Goal: Task Accomplishment & Management: Use online tool/utility

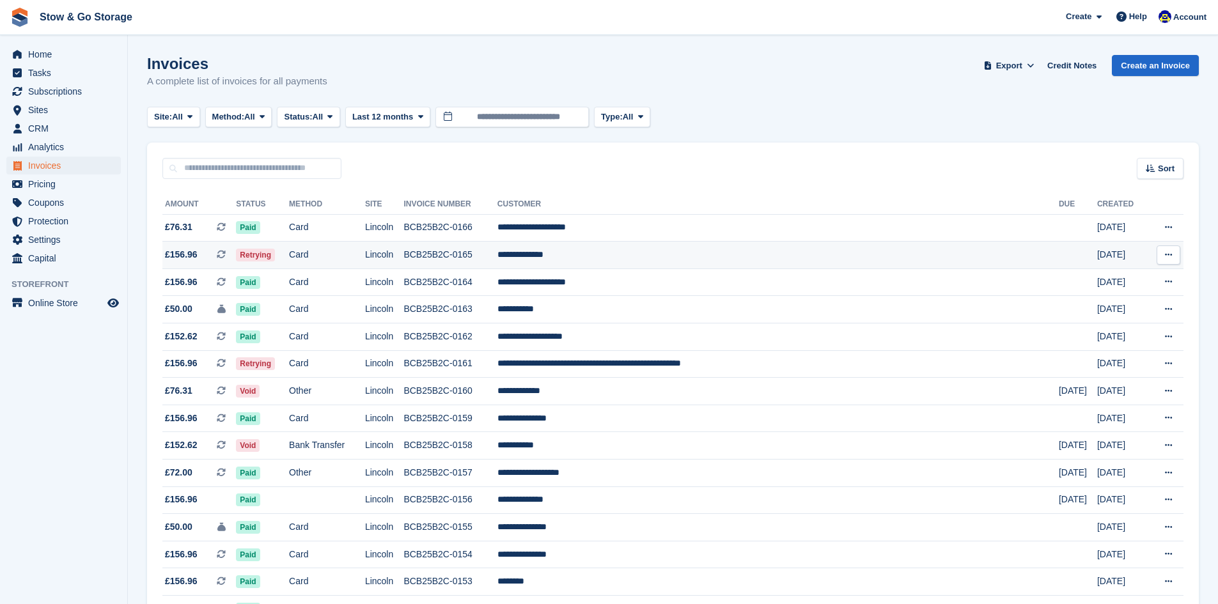
click at [339, 246] on td "Card" at bounding box center [327, 255] width 76 height 27
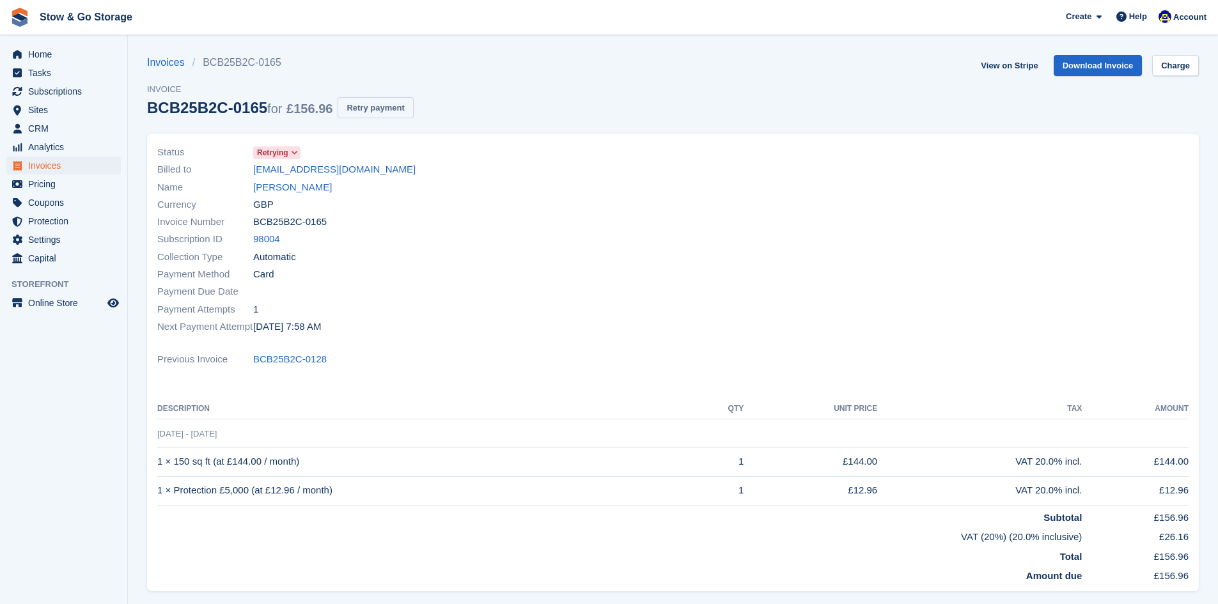
click at [373, 104] on button "Retry payment" at bounding box center [375, 107] width 75 height 21
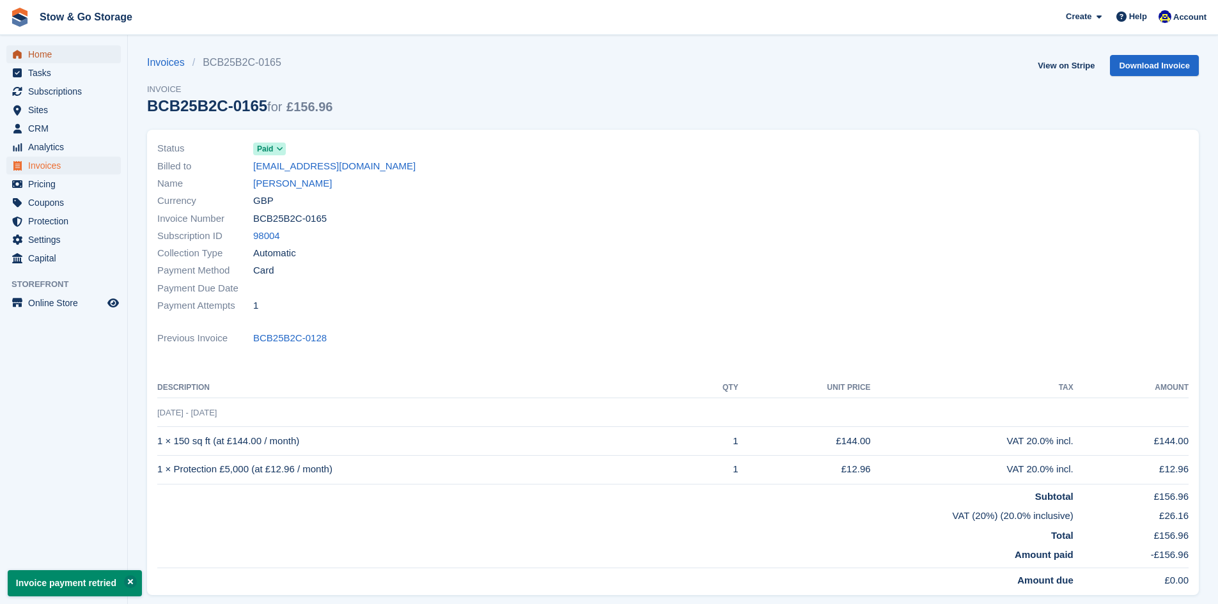
click at [59, 54] on span "Home" at bounding box center [66, 54] width 77 height 18
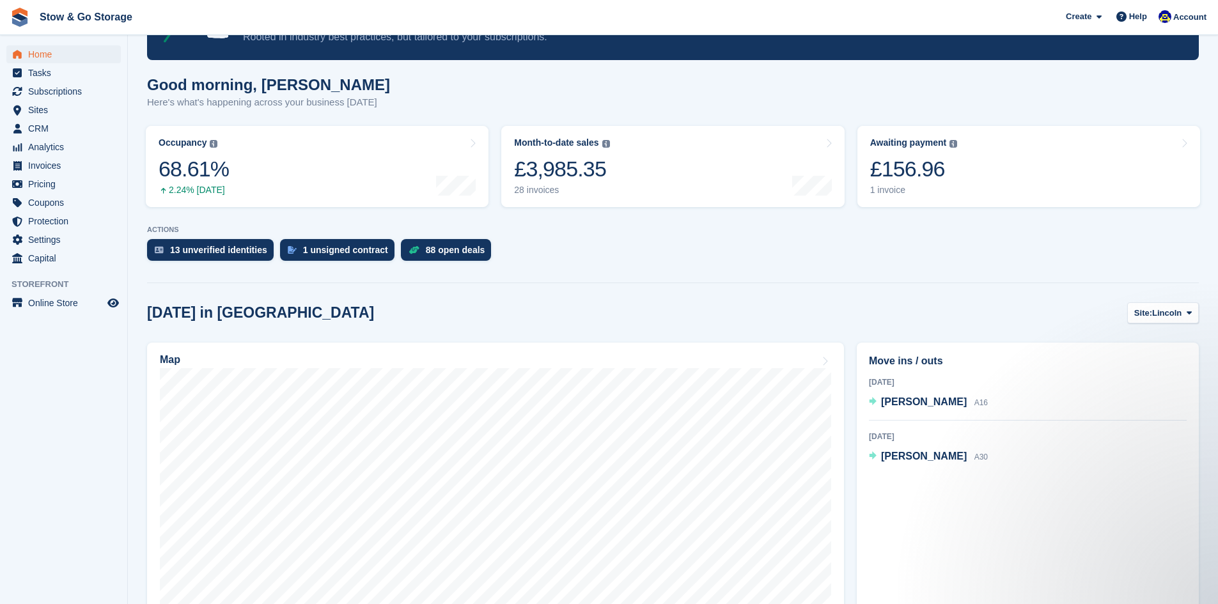
scroll to position [88, 0]
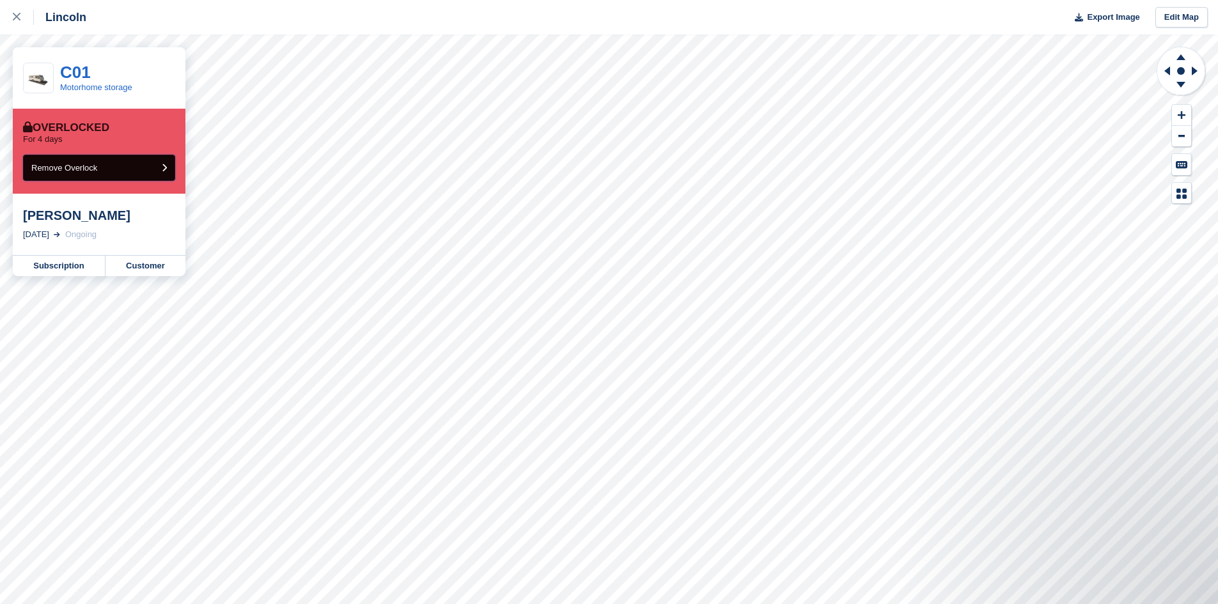
click at [134, 158] on button "Remove Overlock" at bounding box center [99, 168] width 152 height 26
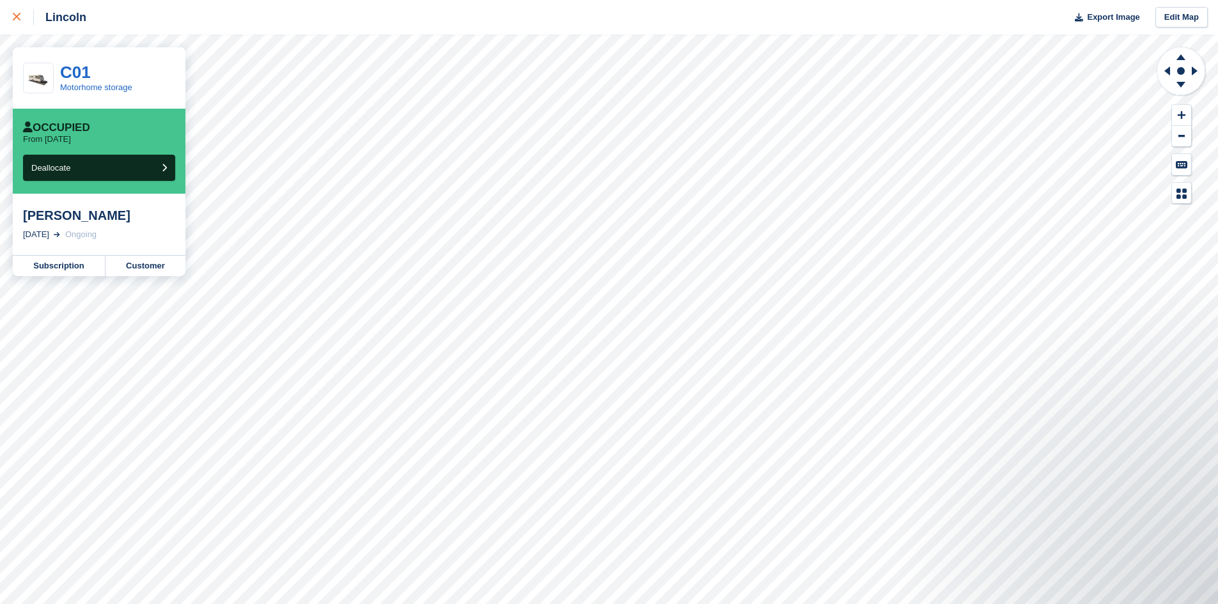
click at [20, 26] on link at bounding box center [17, 17] width 34 height 35
